Goal: Find specific page/section: Find specific page/section

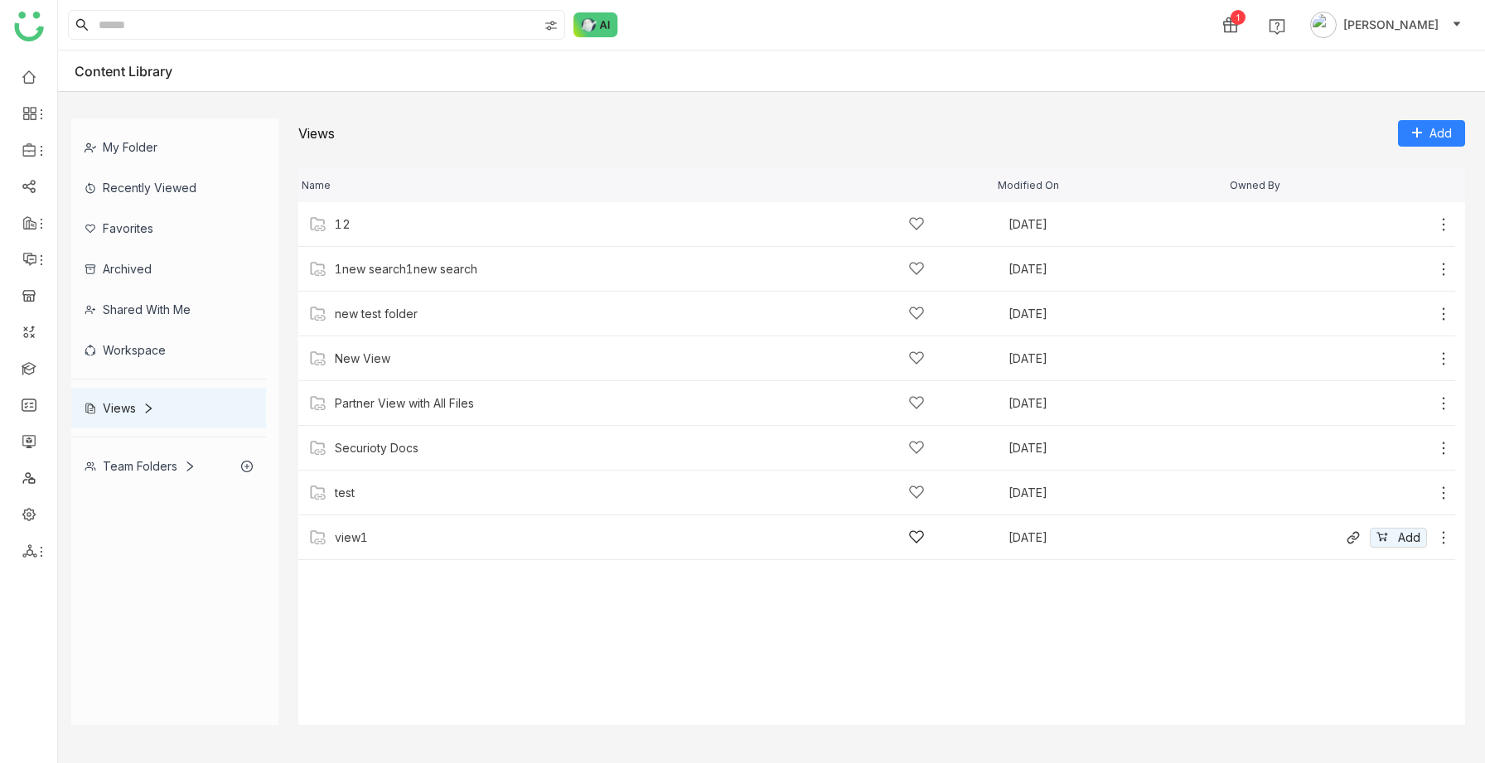
click at [373, 405] on div "view1" at bounding box center [630, 537] width 590 height 17
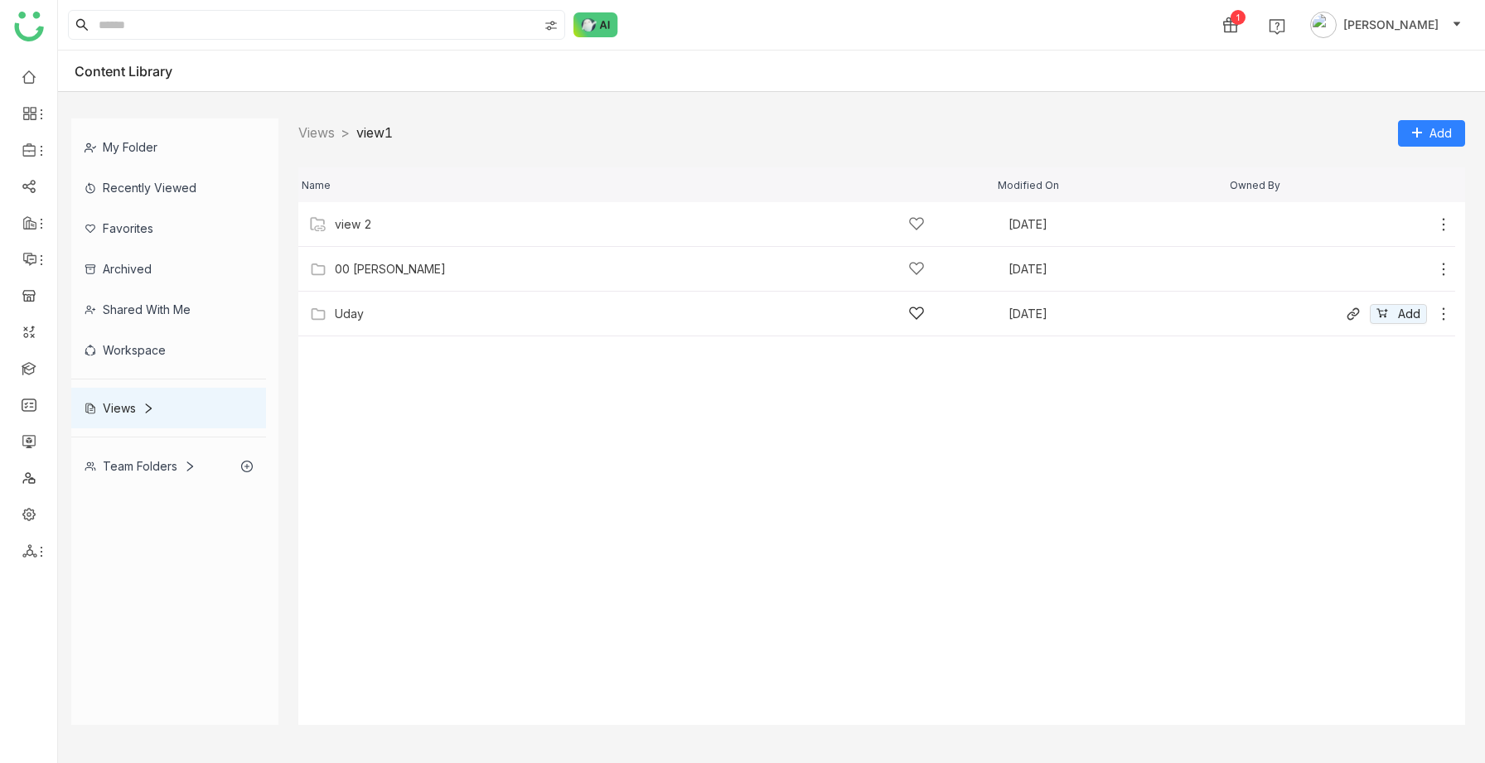
click at [351, 308] on div "Uday" at bounding box center [349, 314] width 29 height 13
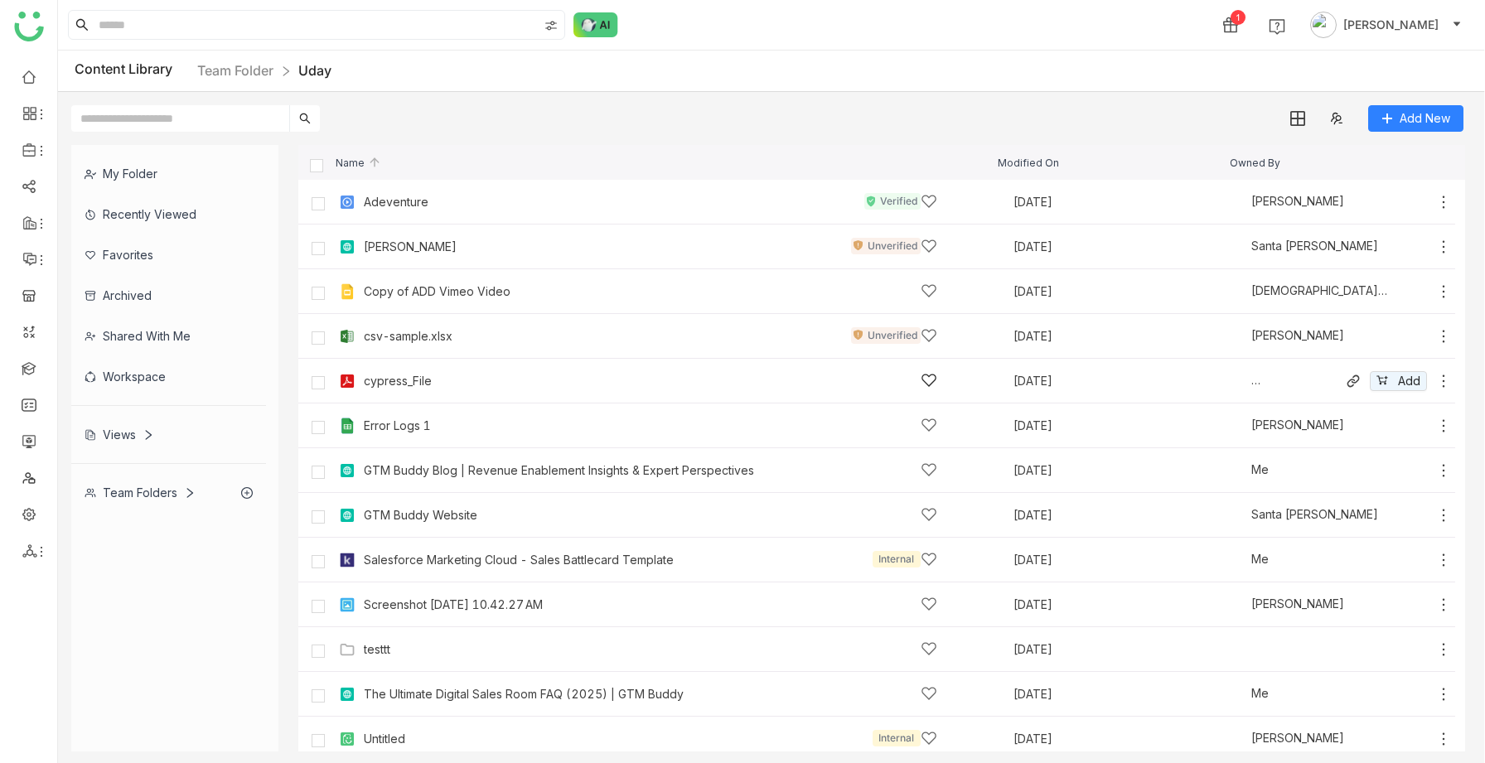
scroll to position [99, 0]
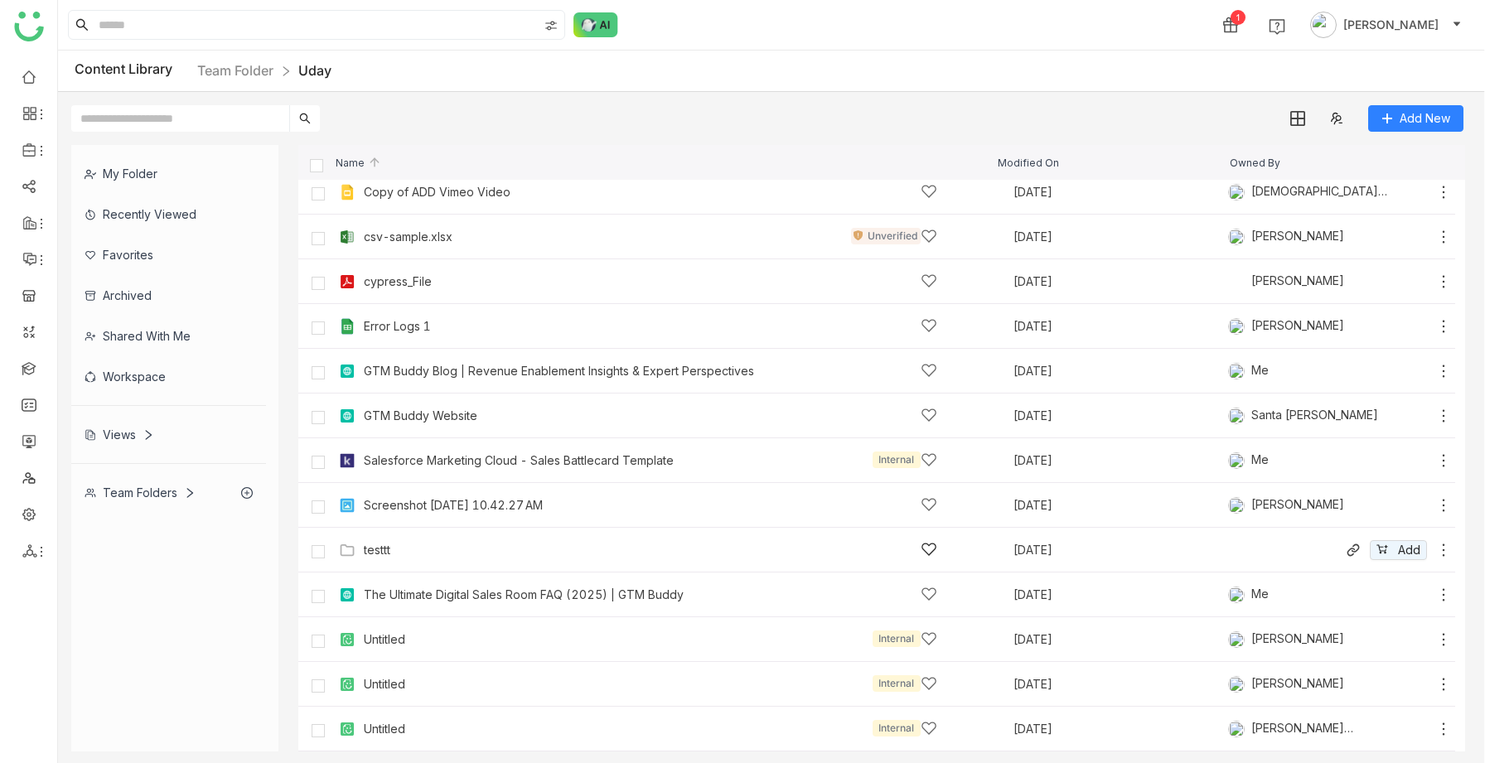
click at [392, 405] on div "testtt [DATE] Add" at bounding box center [876, 550] width 1157 height 45
click at [406, 405] on div "testtt" at bounding box center [651, 549] width 574 height 17
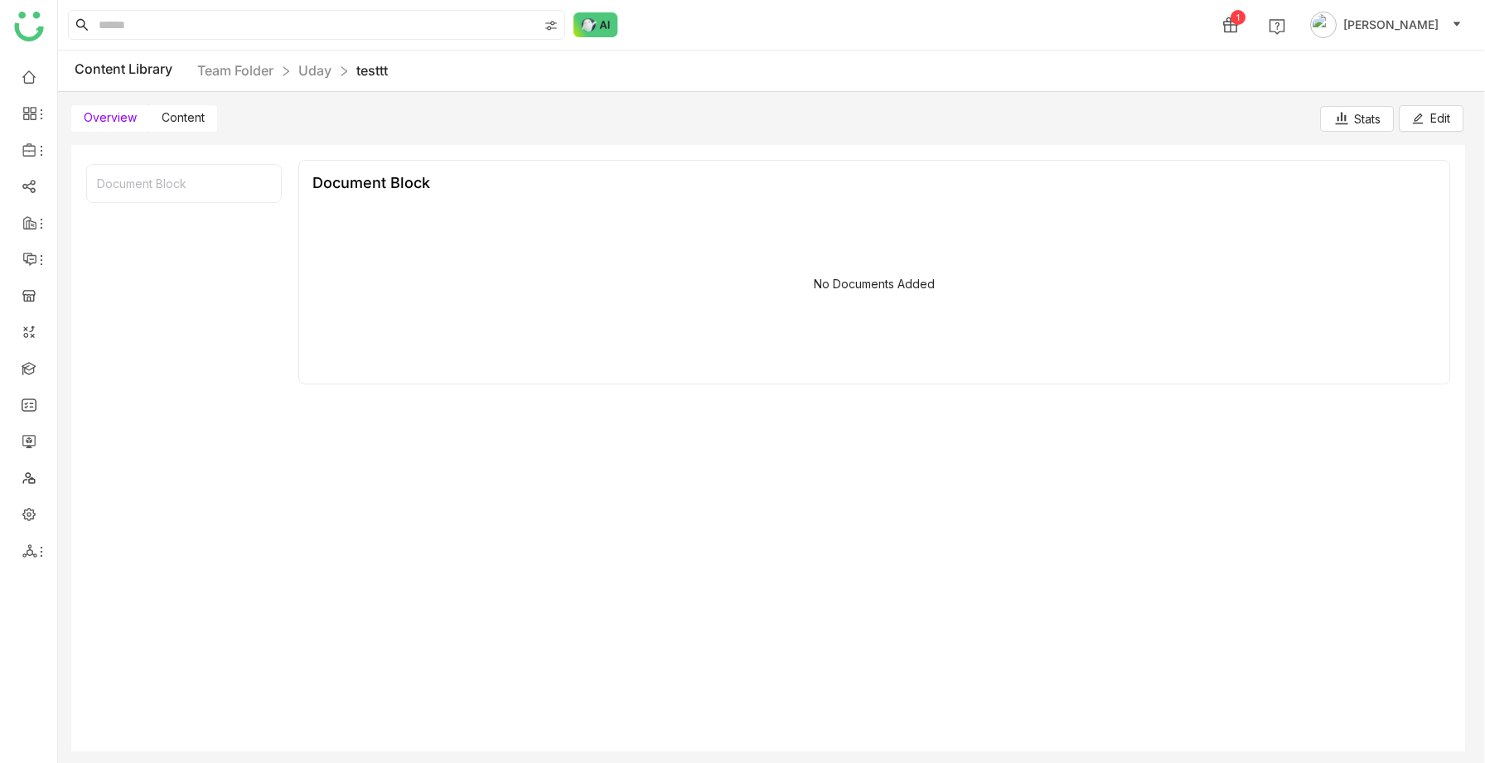
click at [195, 122] on span "Content" at bounding box center [183, 117] width 43 height 14
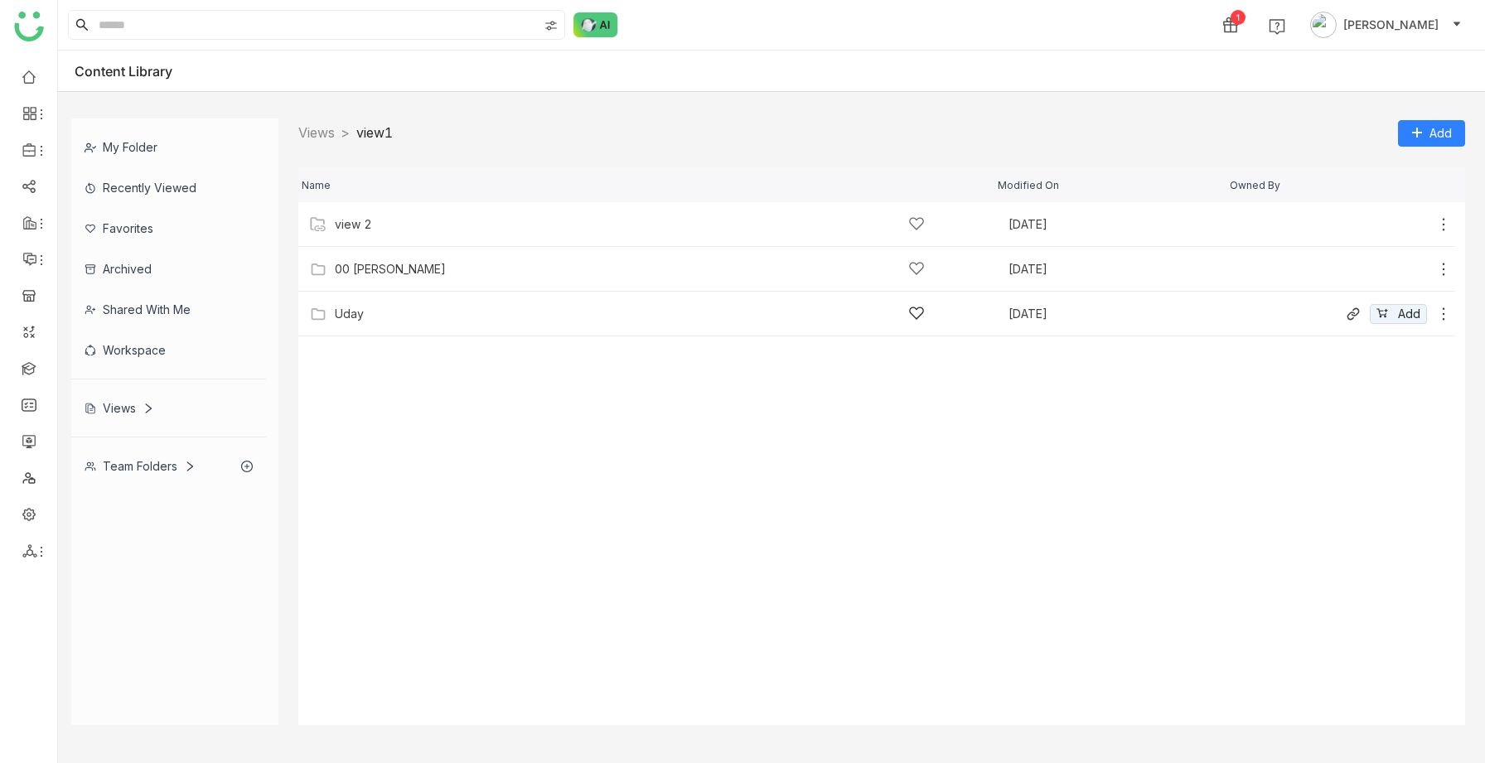
click at [373, 305] on div "Uday" at bounding box center [630, 313] width 590 height 17
